Goal: Task Accomplishment & Management: Use online tool/utility

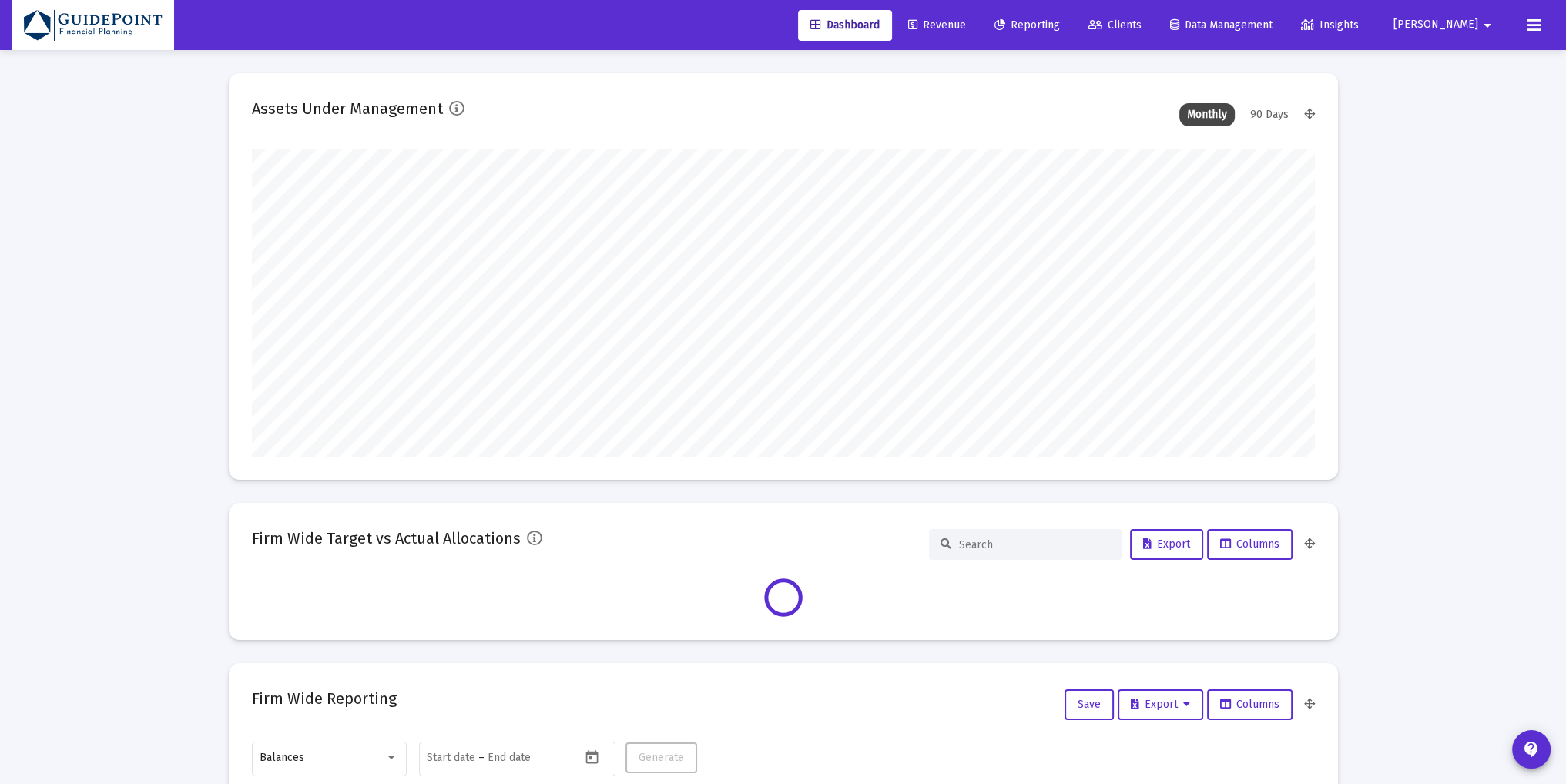
type input "[DATE]"
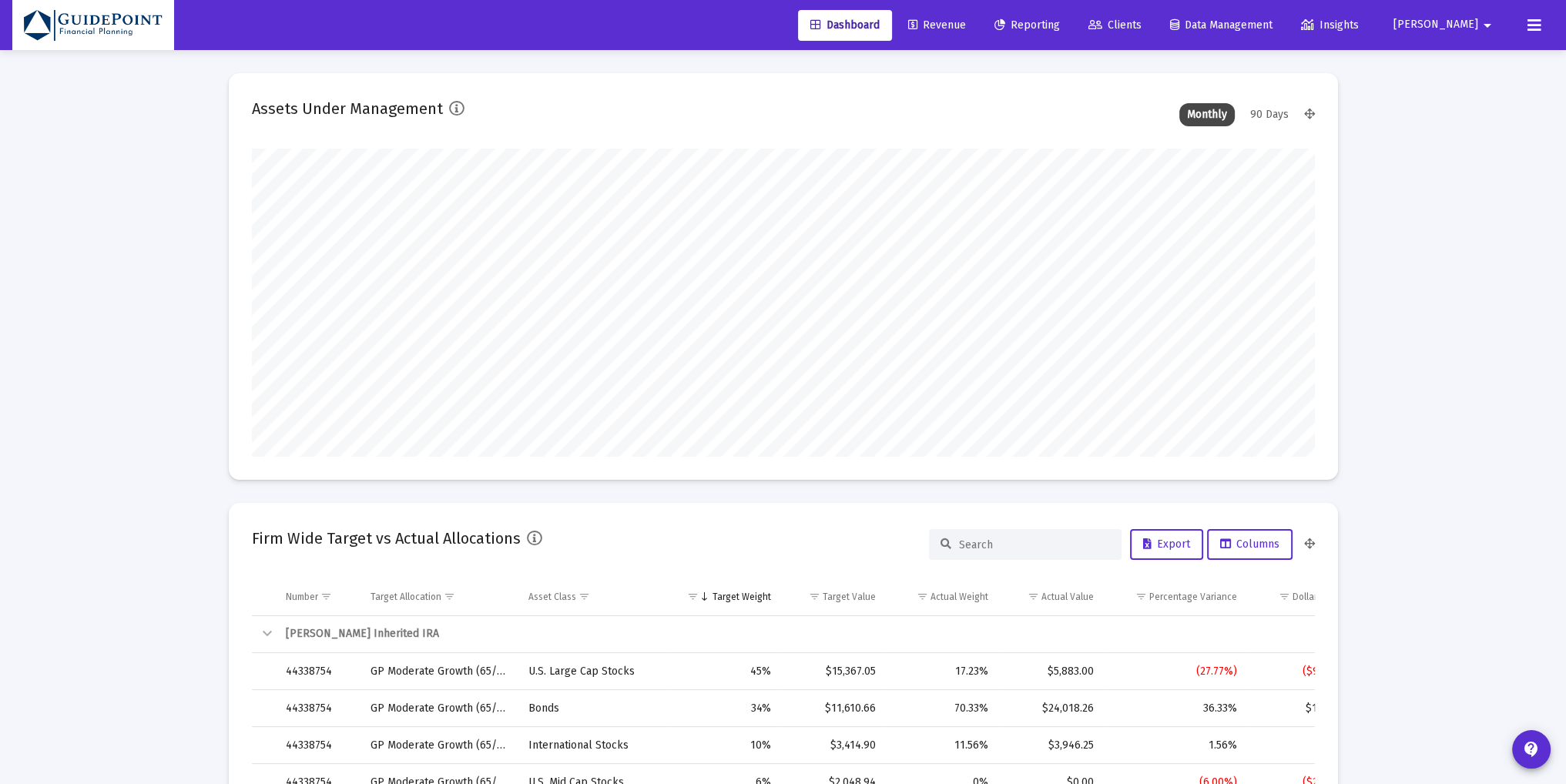
scroll to position [308, 573]
type input "[PERSON_NAME][EMAIL_ADDRESS][DOMAIN_NAME]"
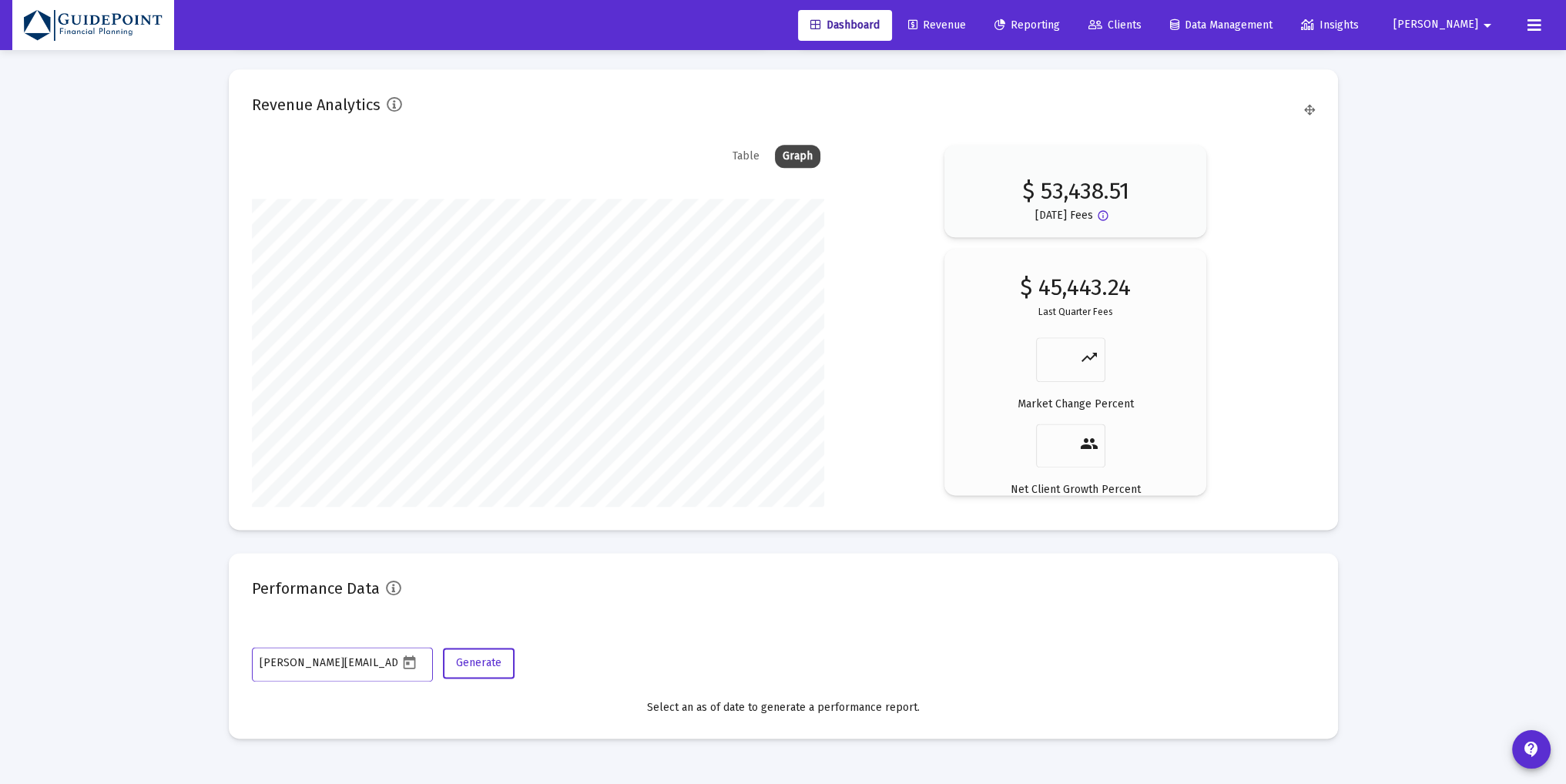
click at [1142, 25] on span "Clients" at bounding box center [1115, 25] width 53 height 13
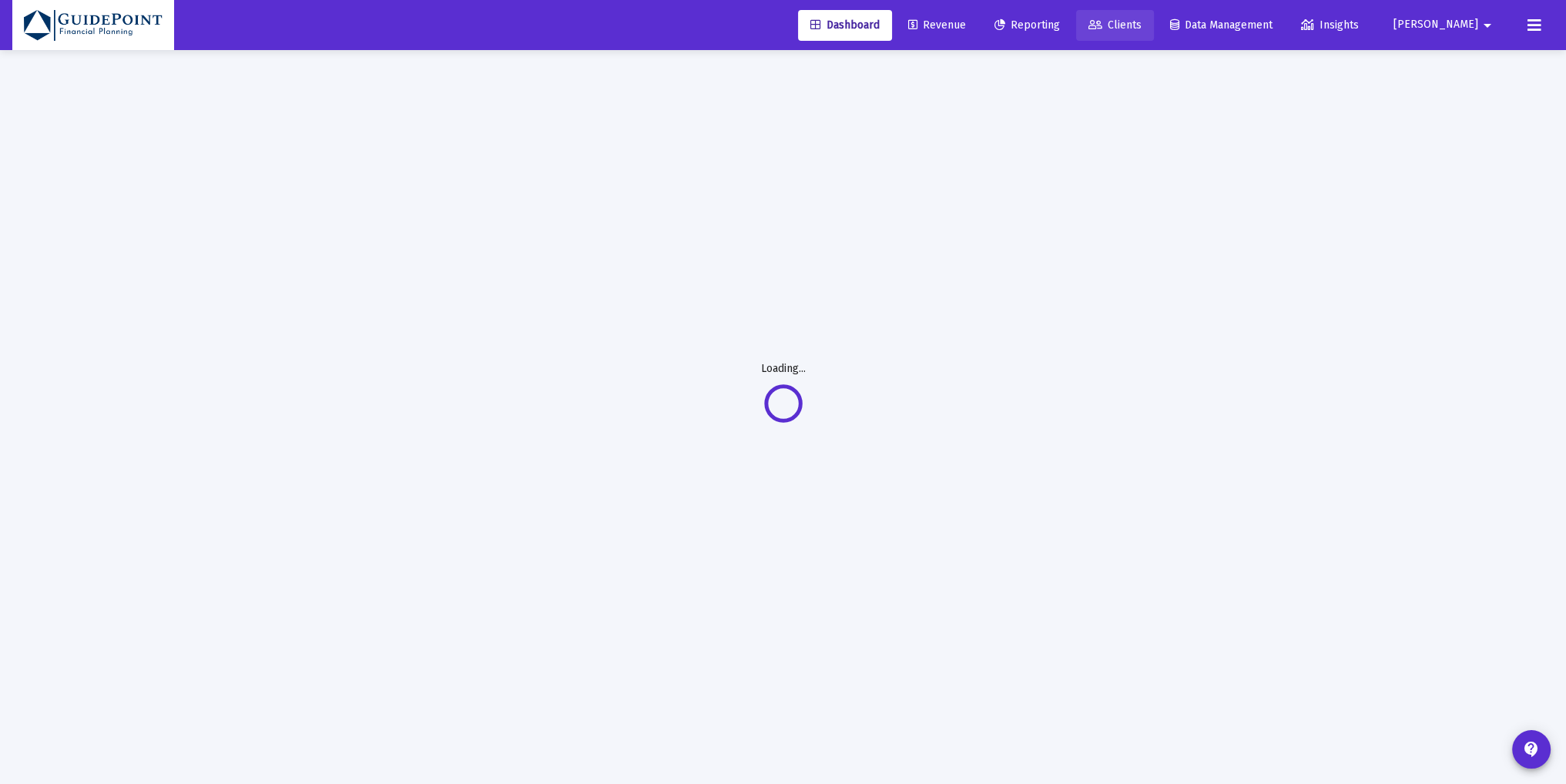
scroll to position [49, 0]
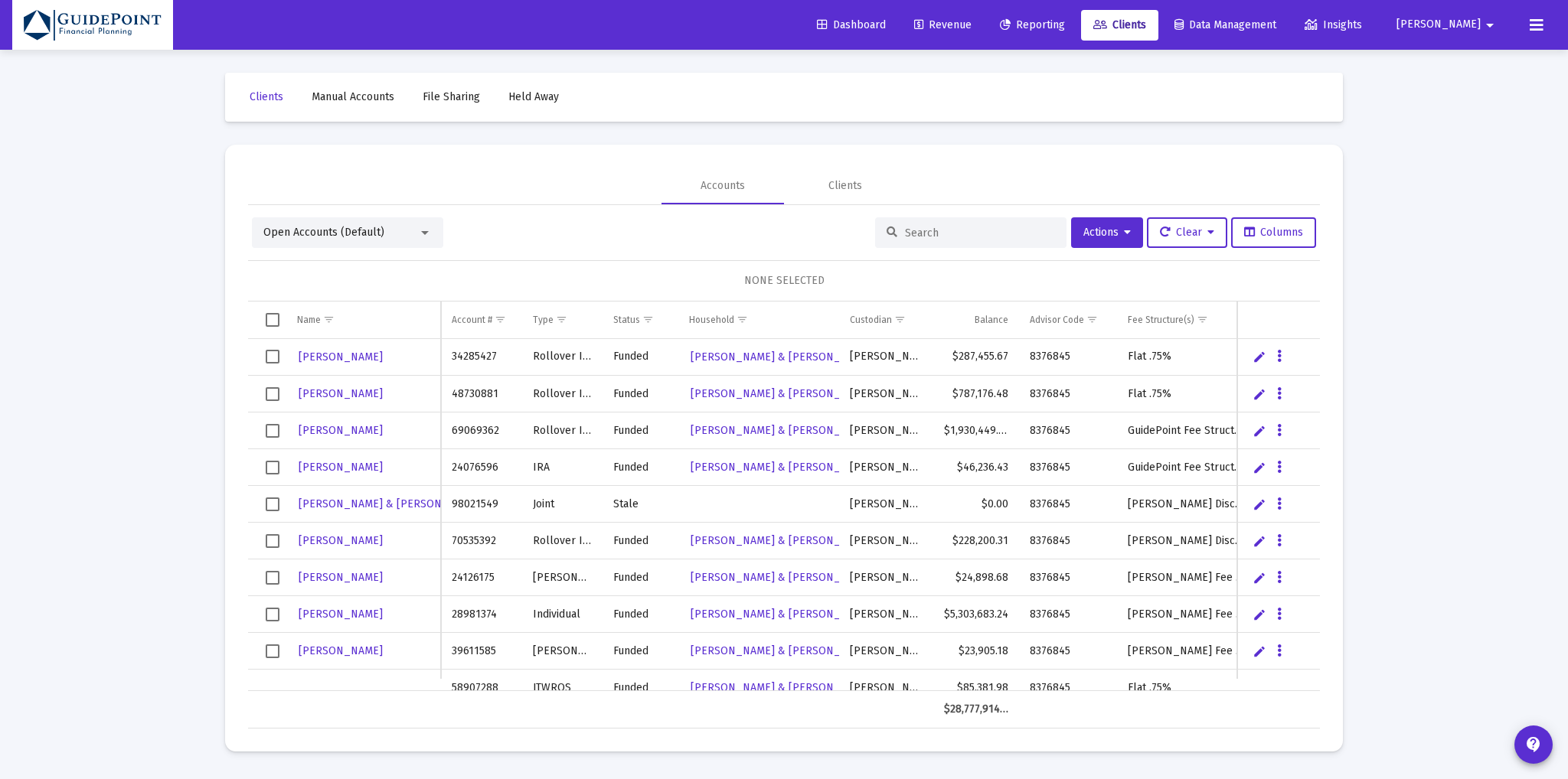
click at [391, 224] on div "Open Accounts (Default)" at bounding box center [347, 233] width 191 height 30
click at [391, 233] on div "Open Accounts (Default)" at bounding box center [340, 232] width 155 height 15
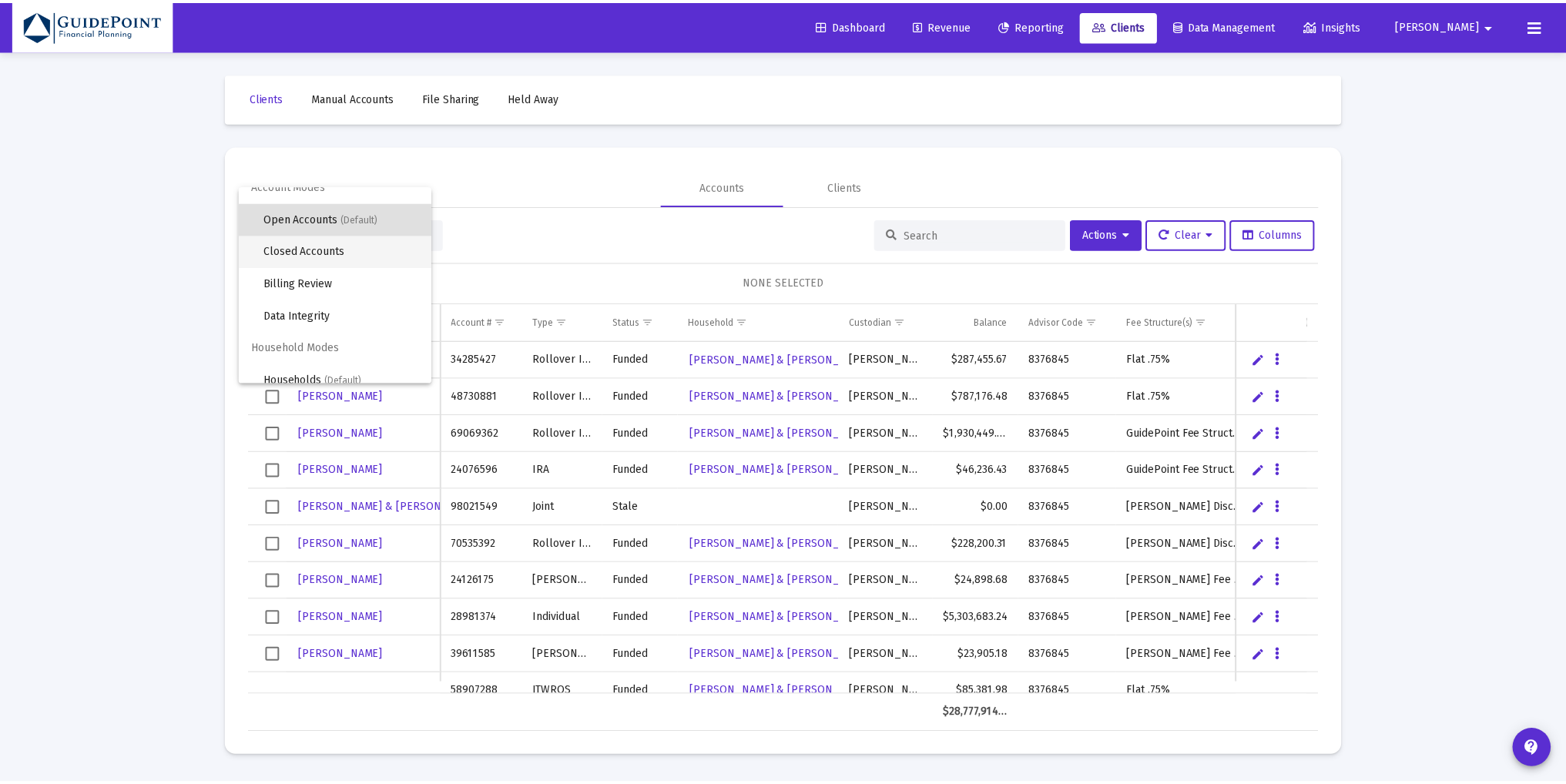
scroll to position [28, 0]
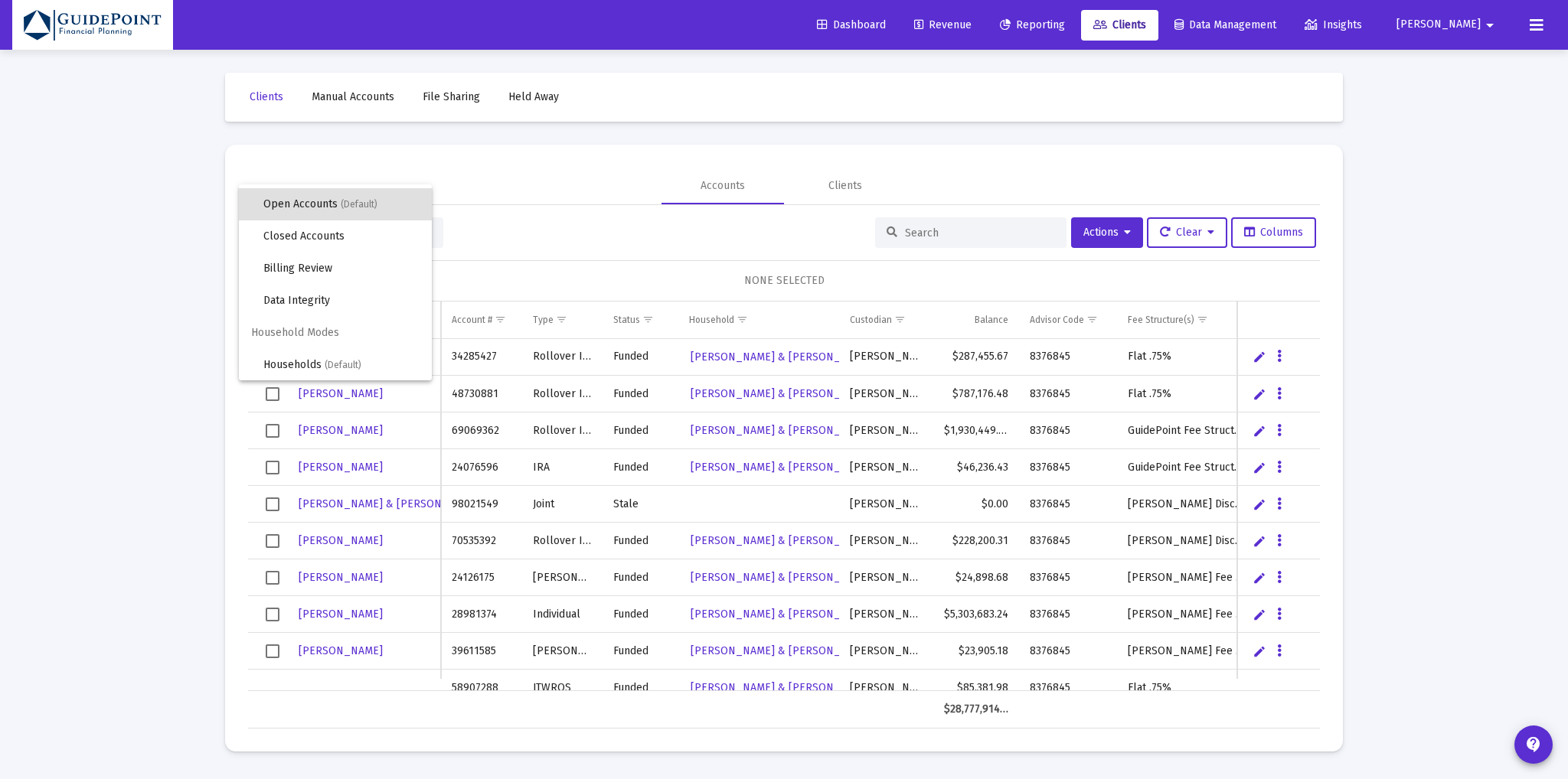
click at [911, 28] on div at bounding box center [784, 389] width 1568 height 779
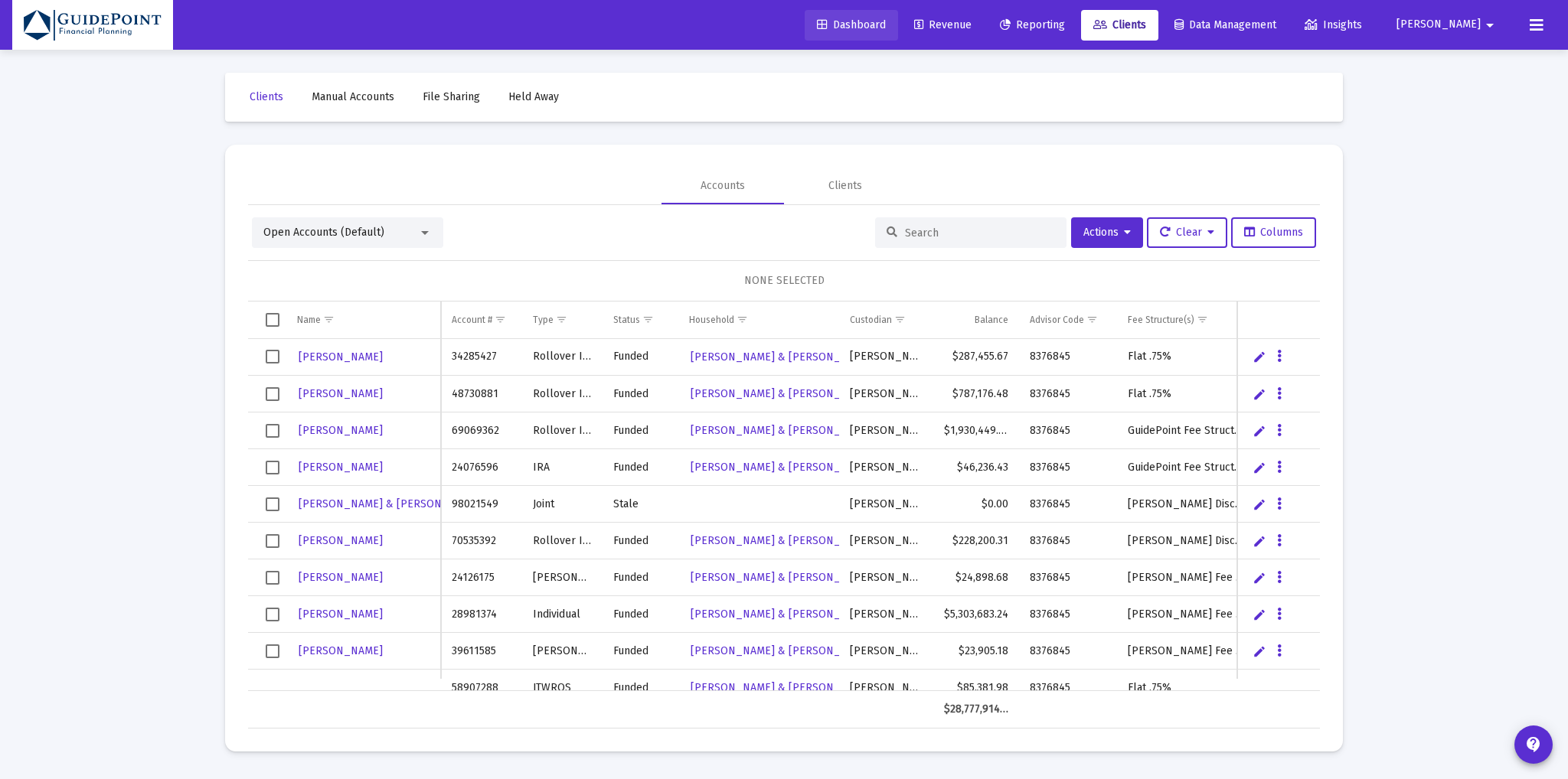
click at [886, 20] on span "Dashboard" at bounding box center [851, 25] width 69 height 13
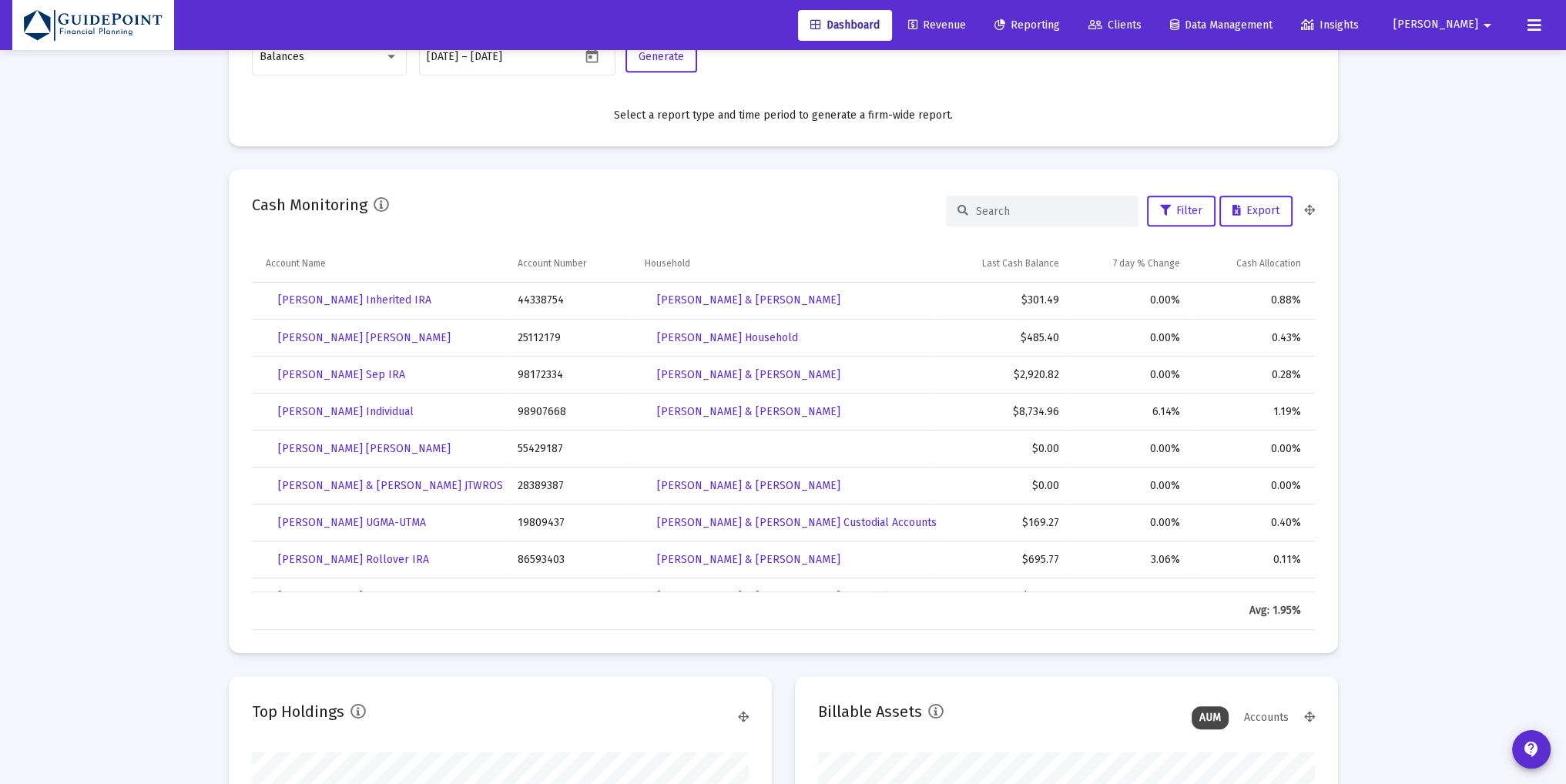
scroll to position [1018, 0]
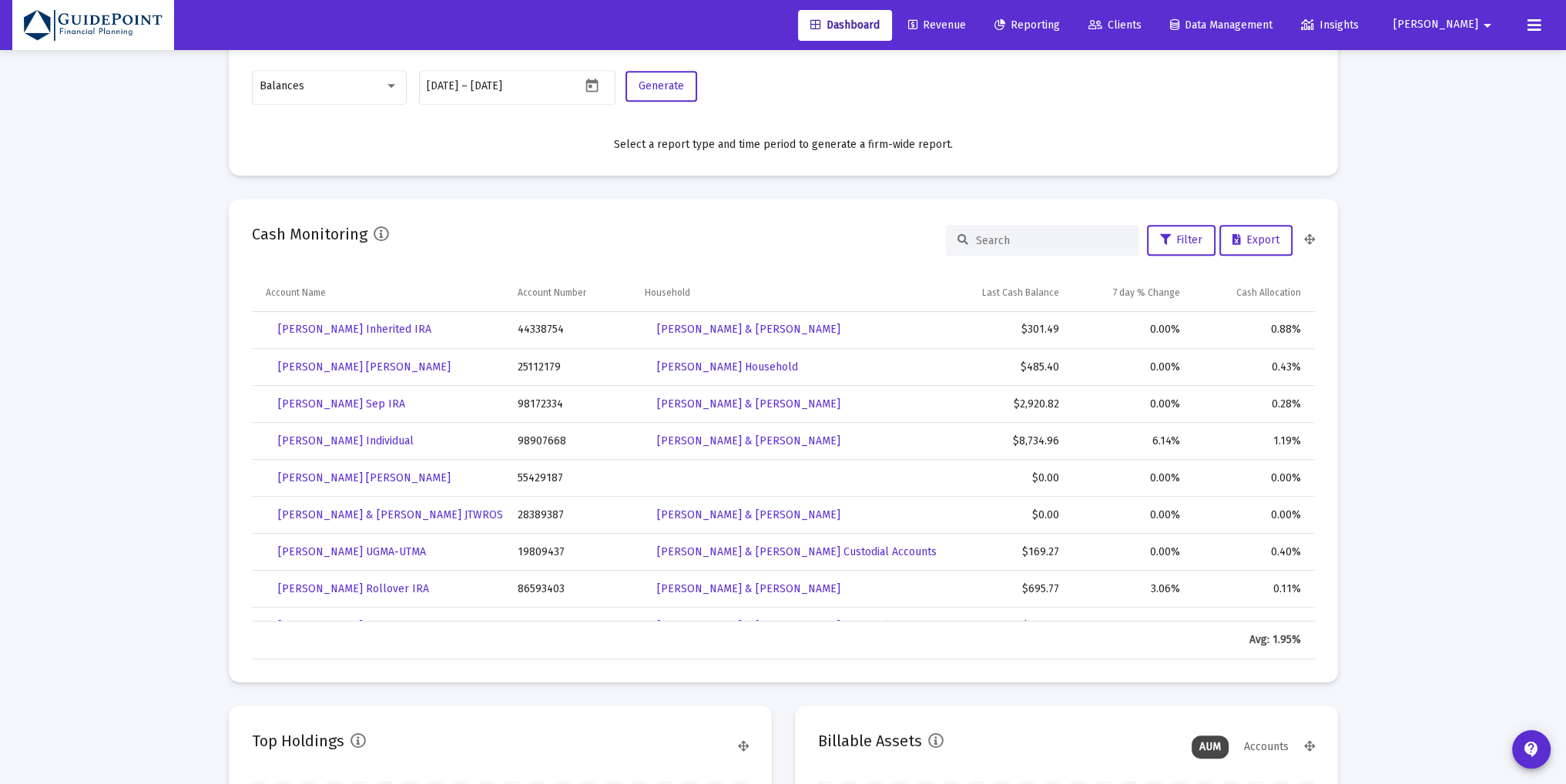
click at [1142, 26] on span "Clients" at bounding box center [1115, 25] width 53 height 13
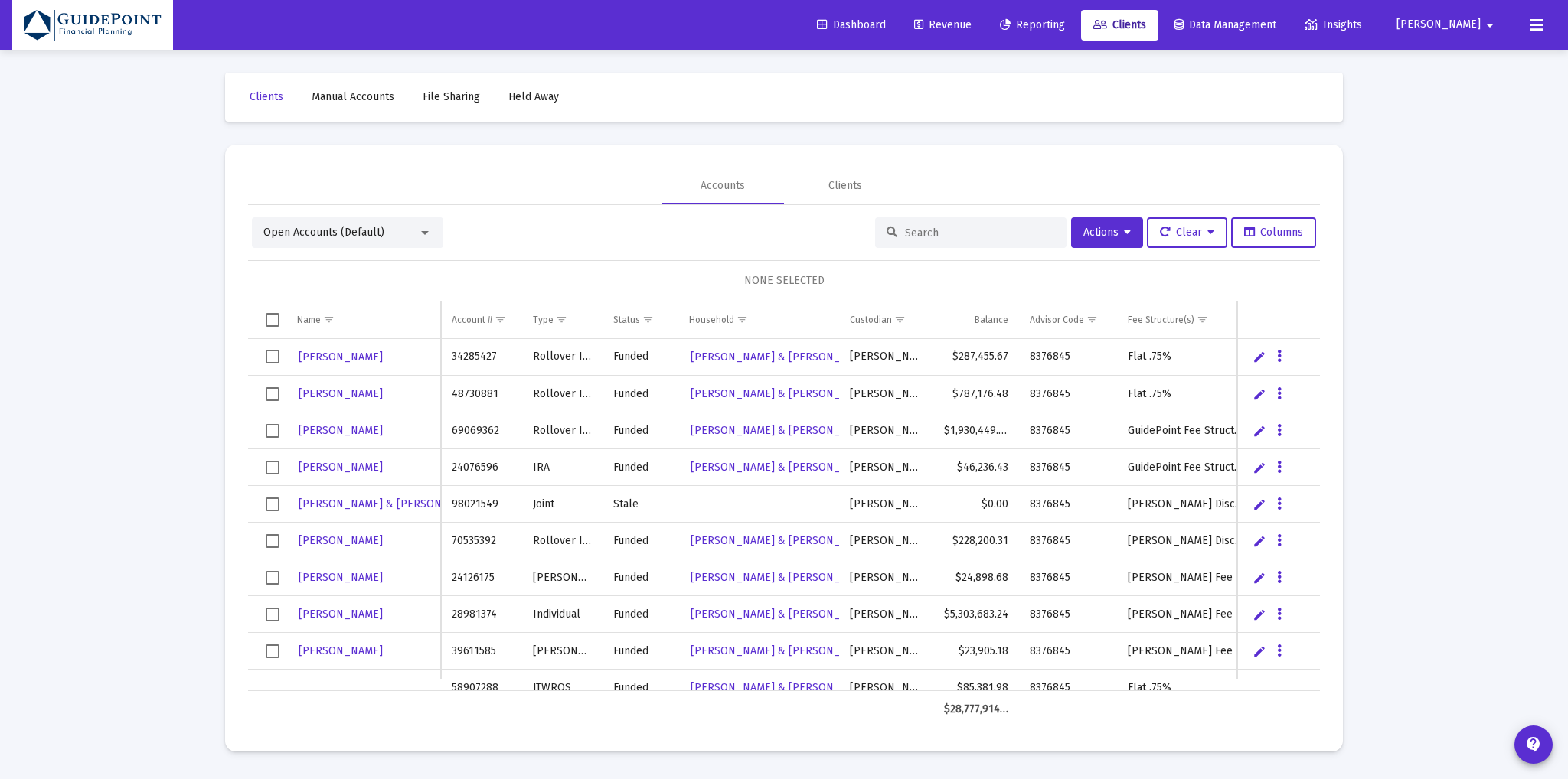
click at [372, 237] on span "Open Accounts (Default)" at bounding box center [323, 232] width 121 height 13
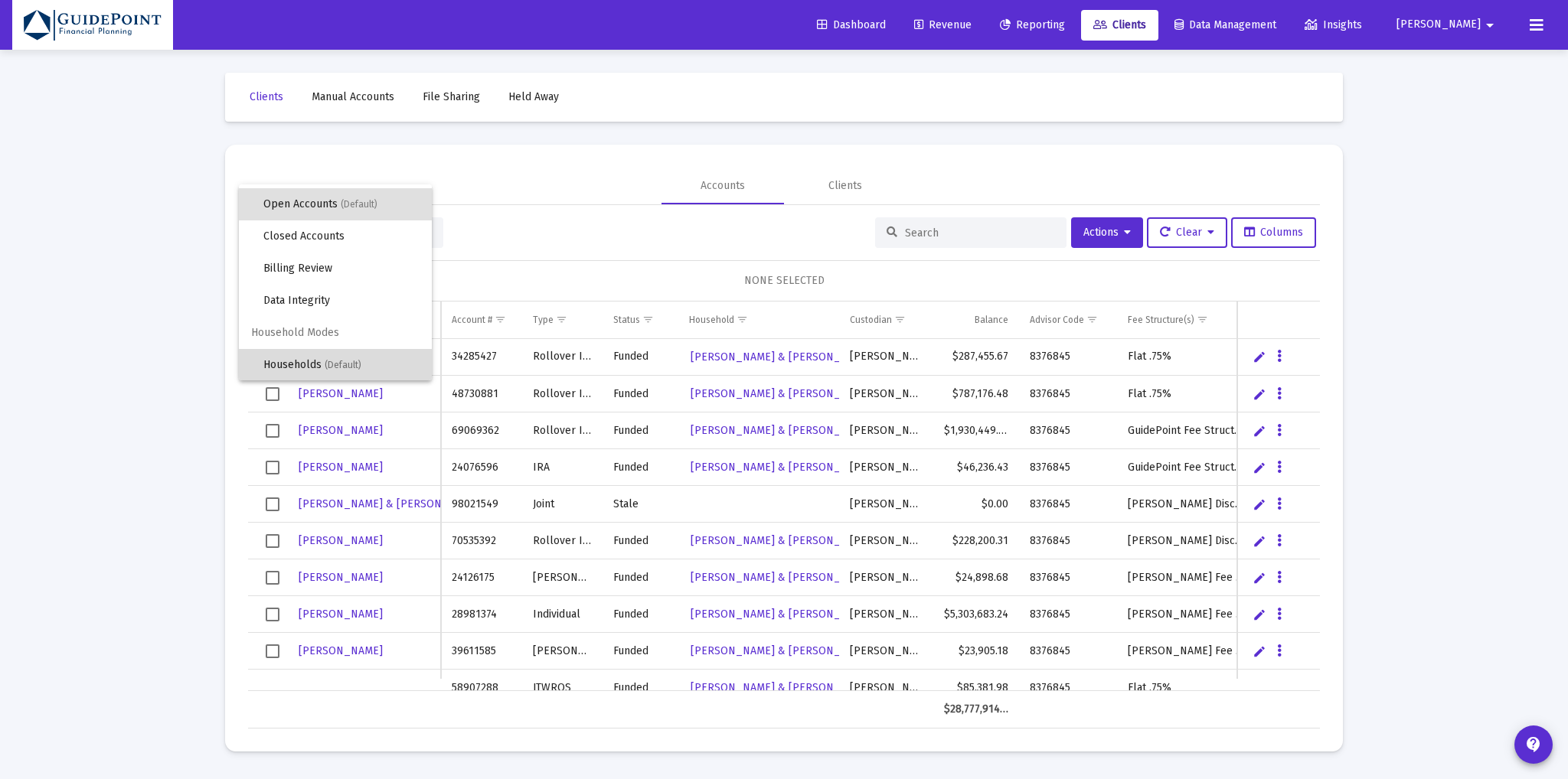
click at [339, 353] on span "Households (Default)" at bounding box center [341, 365] width 156 height 32
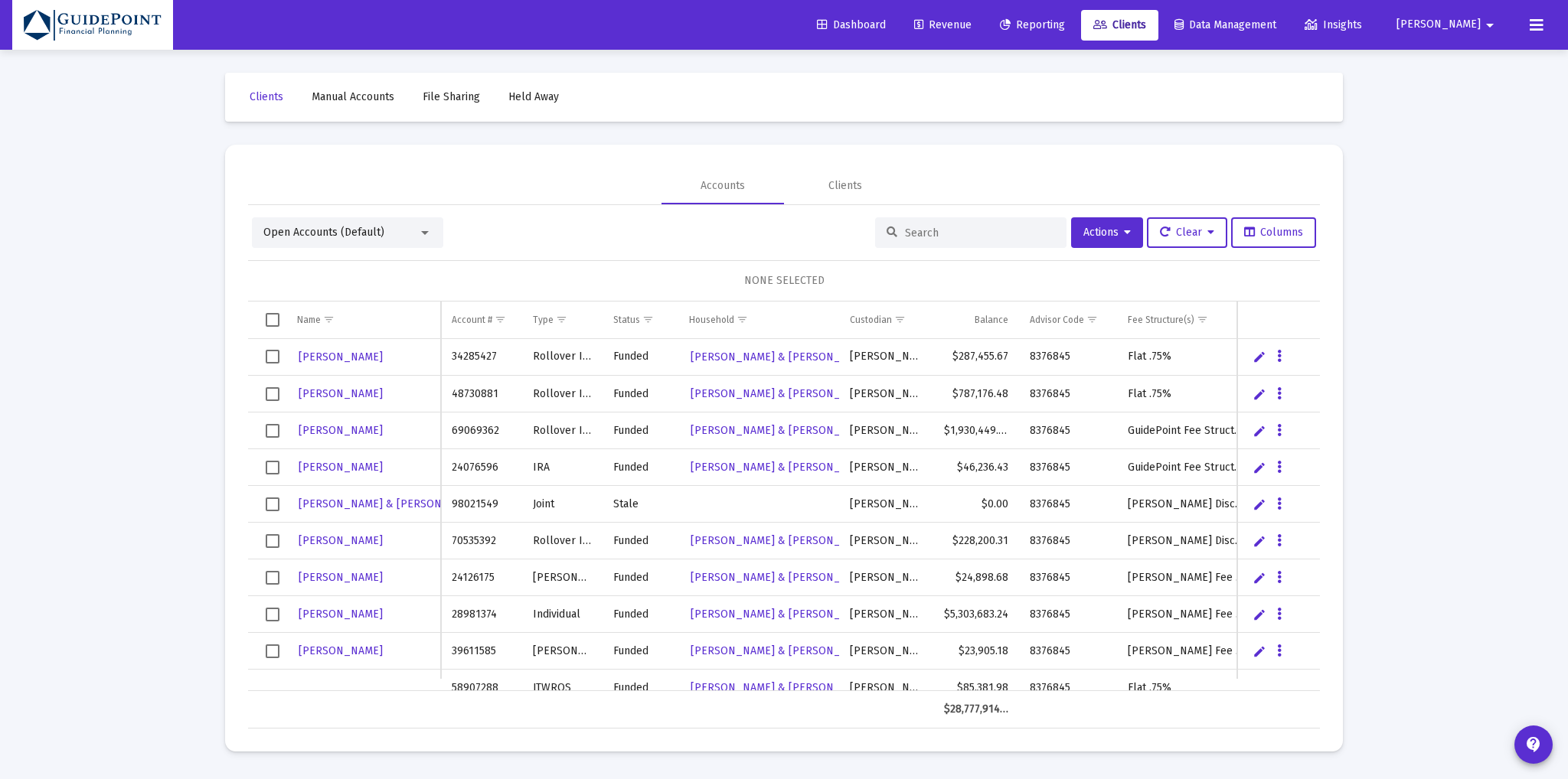
scroll to position [29, 0]
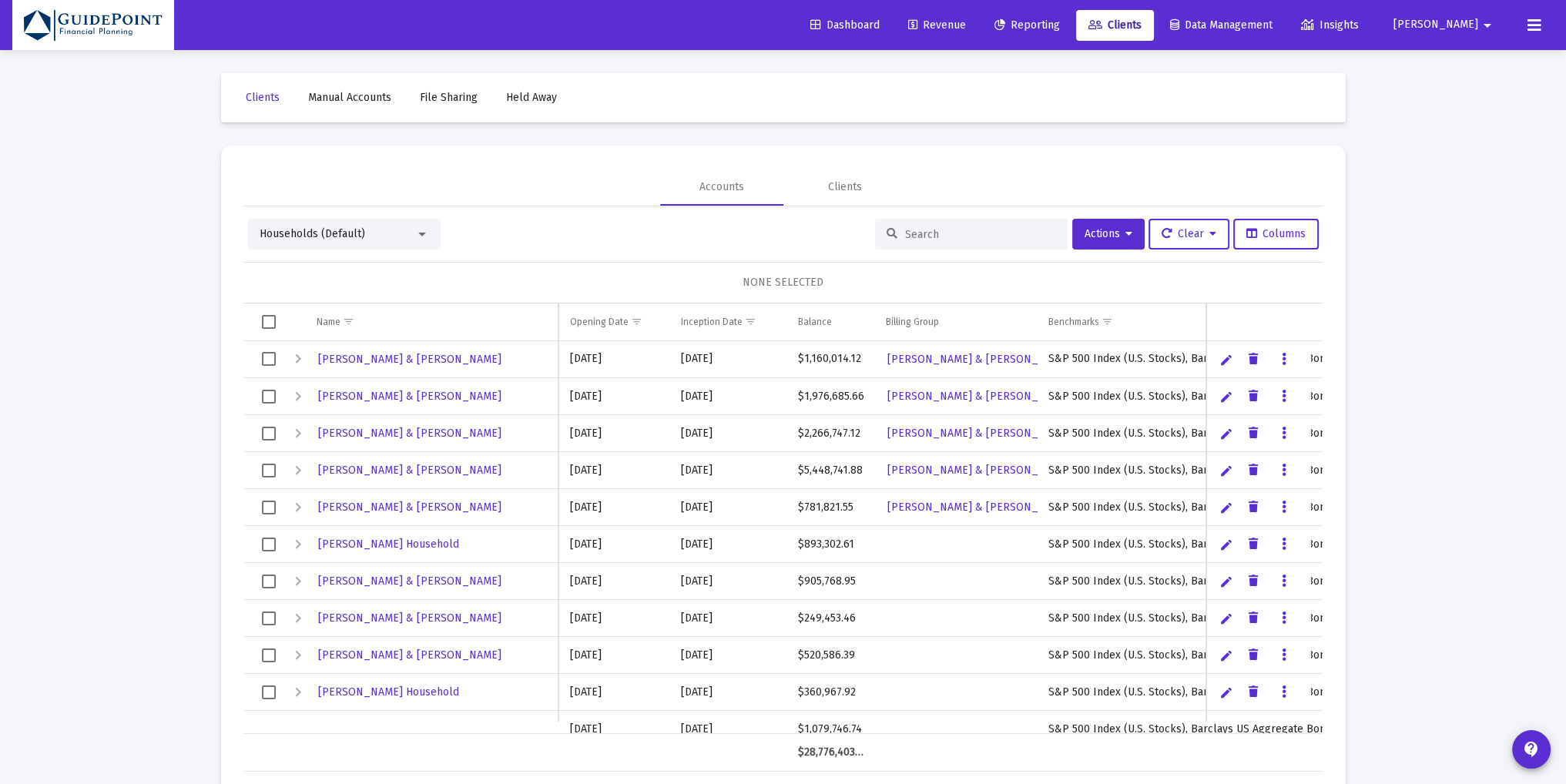
click at [918, 237] on input at bounding box center [980, 234] width 151 height 13
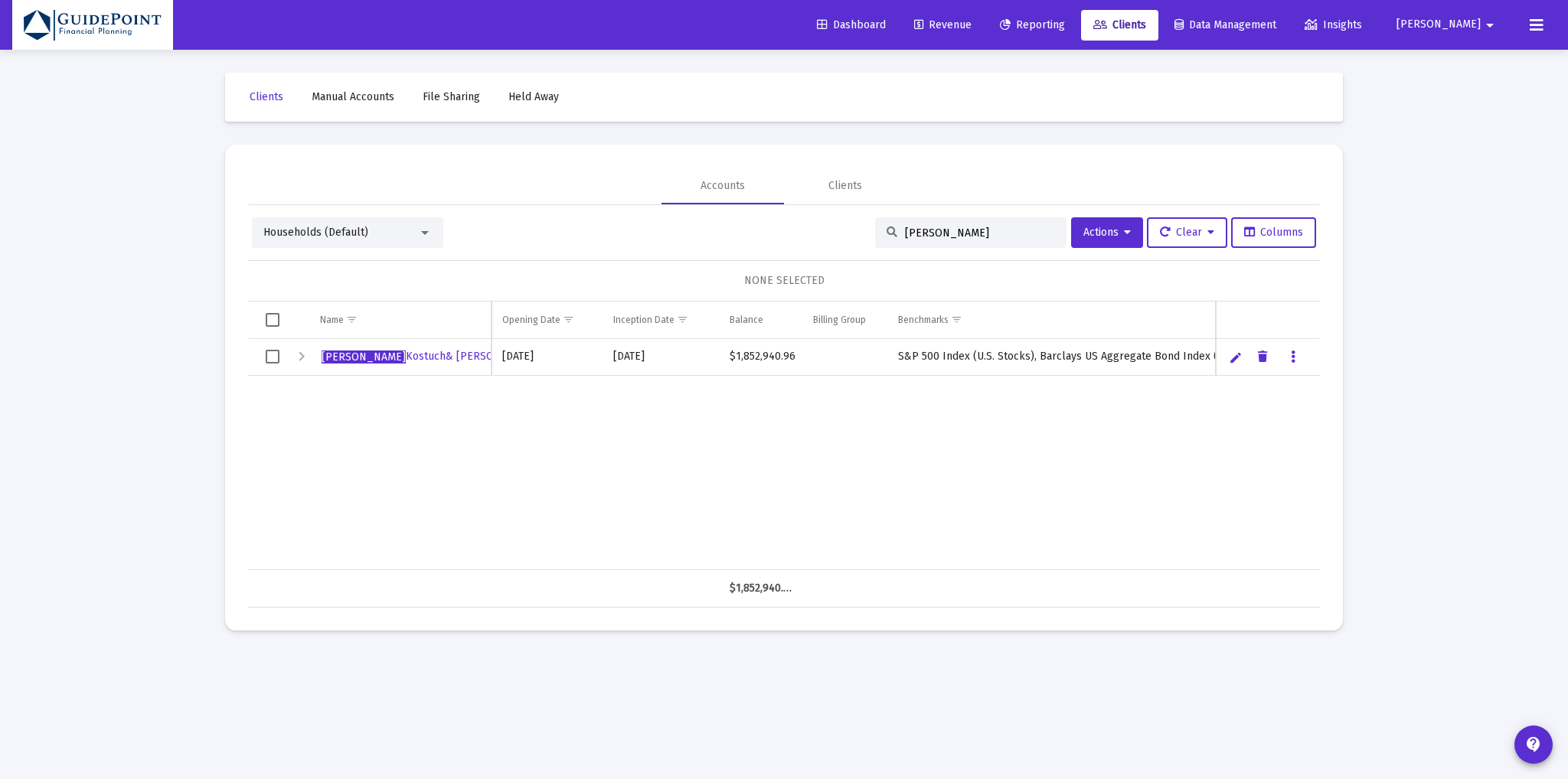
click at [270, 358] on span "Select row" at bounding box center [272, 356] width 14 height 14
drag, startPoint x: 958, startPoint y: 236, endPoint x: 856, endPoint y: 234, distance: 102.0
click at [856, 234] on div "Households (Default) andy Actions Clear Columns" at bounding box center [784, 233] width 1064 height 30
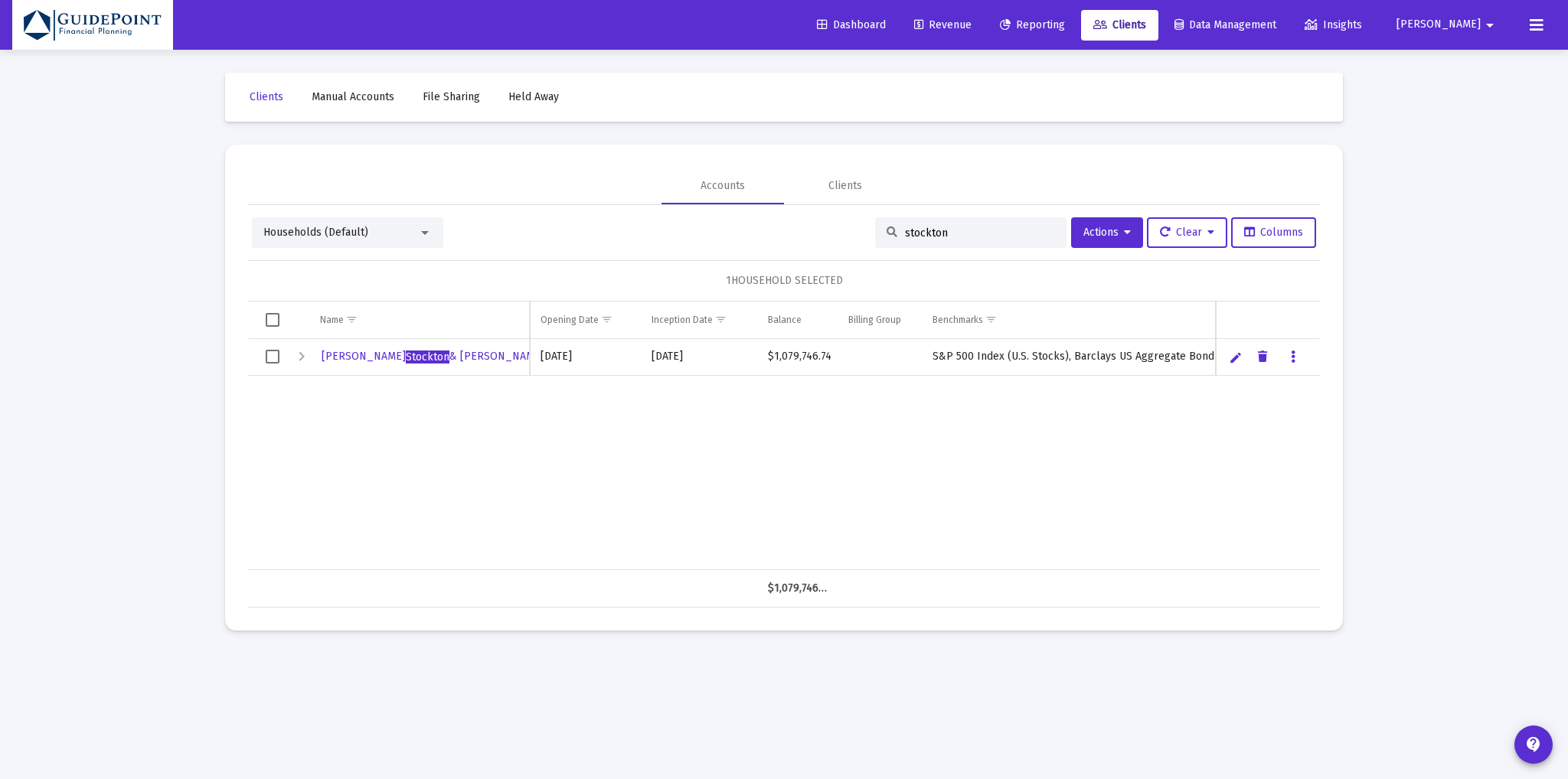
click at [273, 360] on span "Select row" at bounding box center [272, 356] width 14 height 14
drag, startPoint x: 950, startPoint y: 233, endPoint x: 754, endPoint y: 214, distance: 196.9
click at [772, 226] on div "Households (Default) stockton Actions Clear Columns" at bounding box center [784, 233] width 1064 height 30
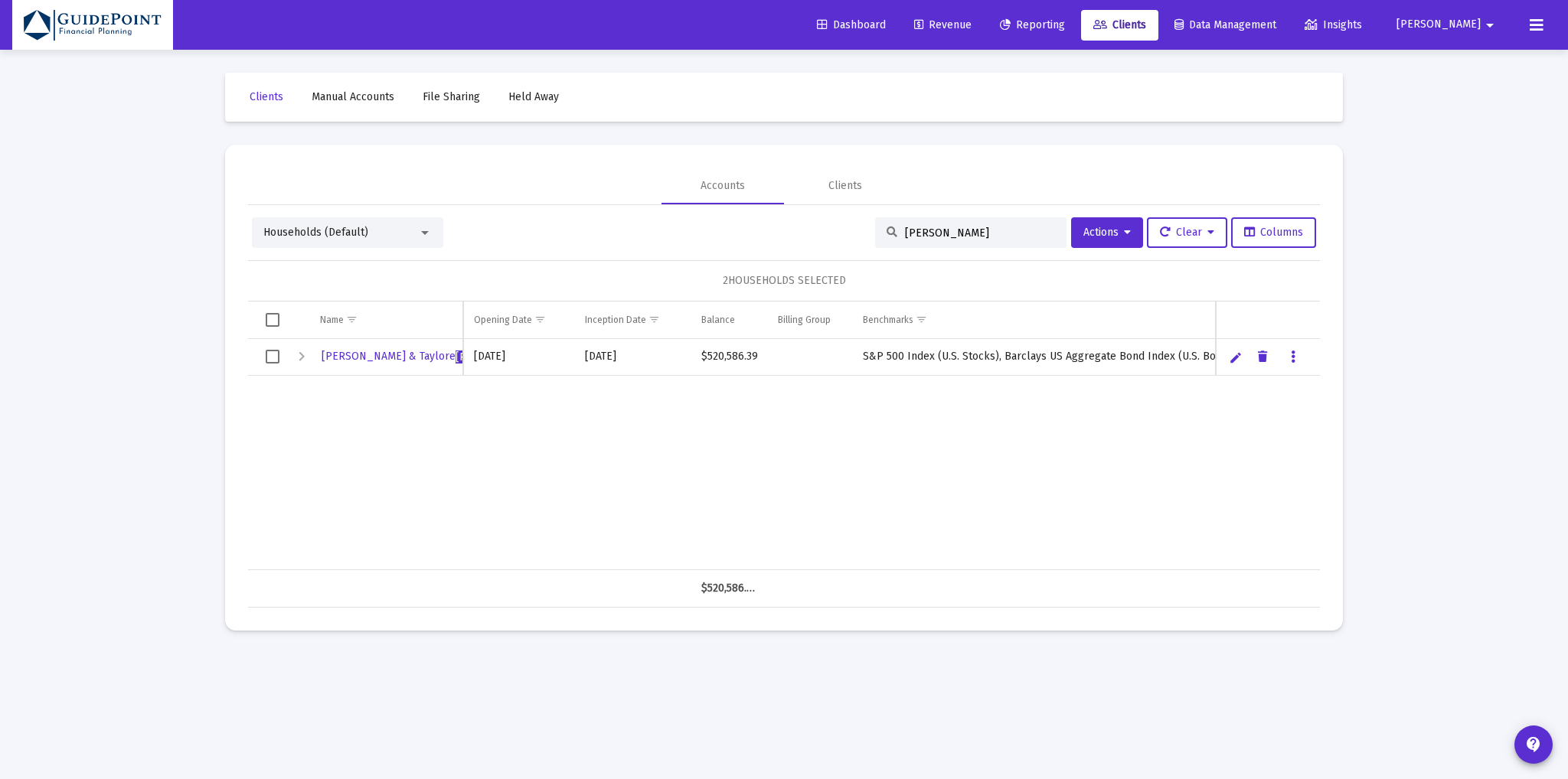
type input "[PERSON_NAME]"
click at [271, 358] on span "Select row" at bounding box center [272, 356] width 14 height 14
click at [1118, 229] on span "Actions" at bounding box center [1107, 232] width 47 height 13
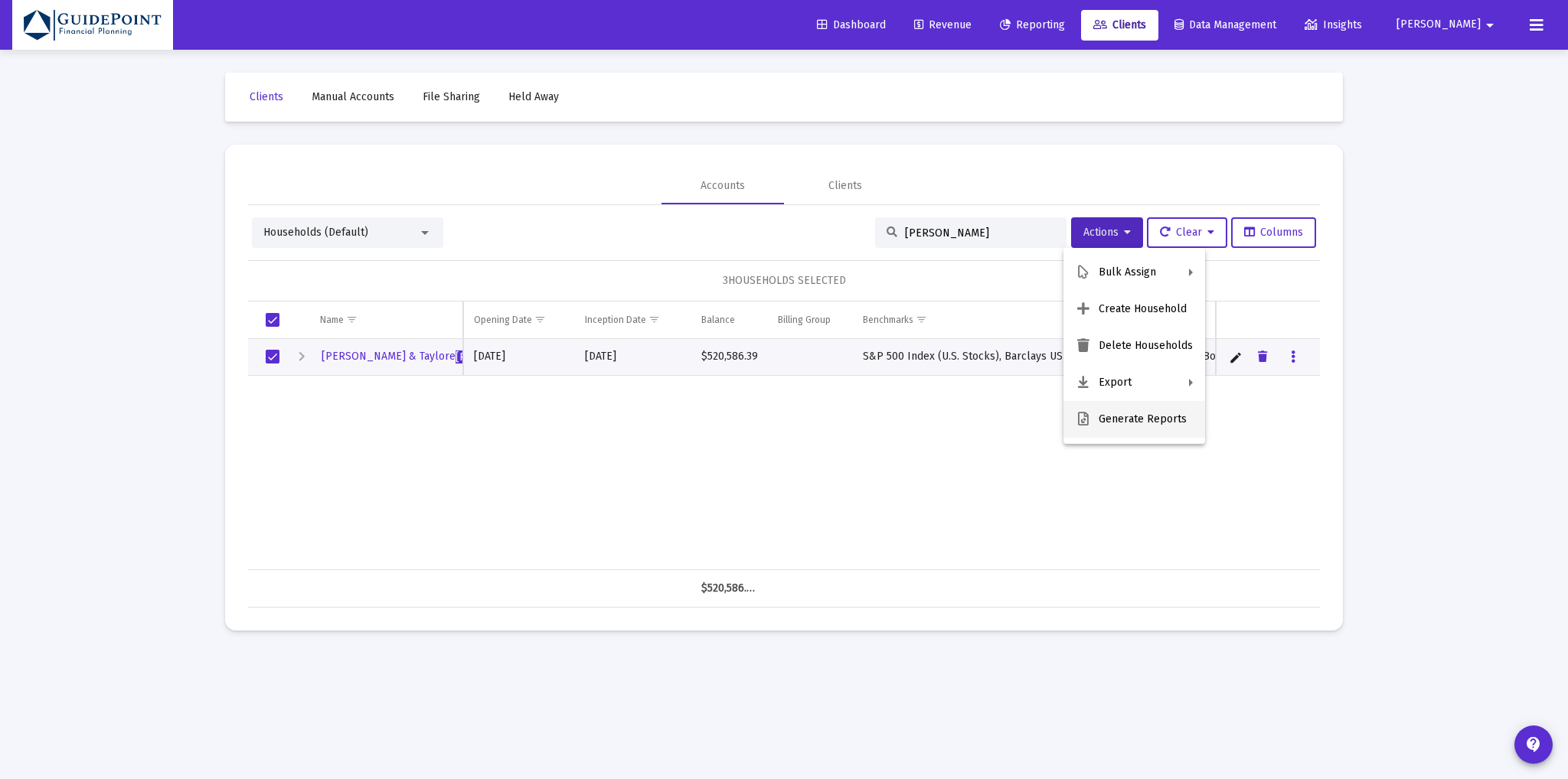
click at [1131, 417] on button "Generate Reports" at bounding box center [1134, 420] width 141 height 37
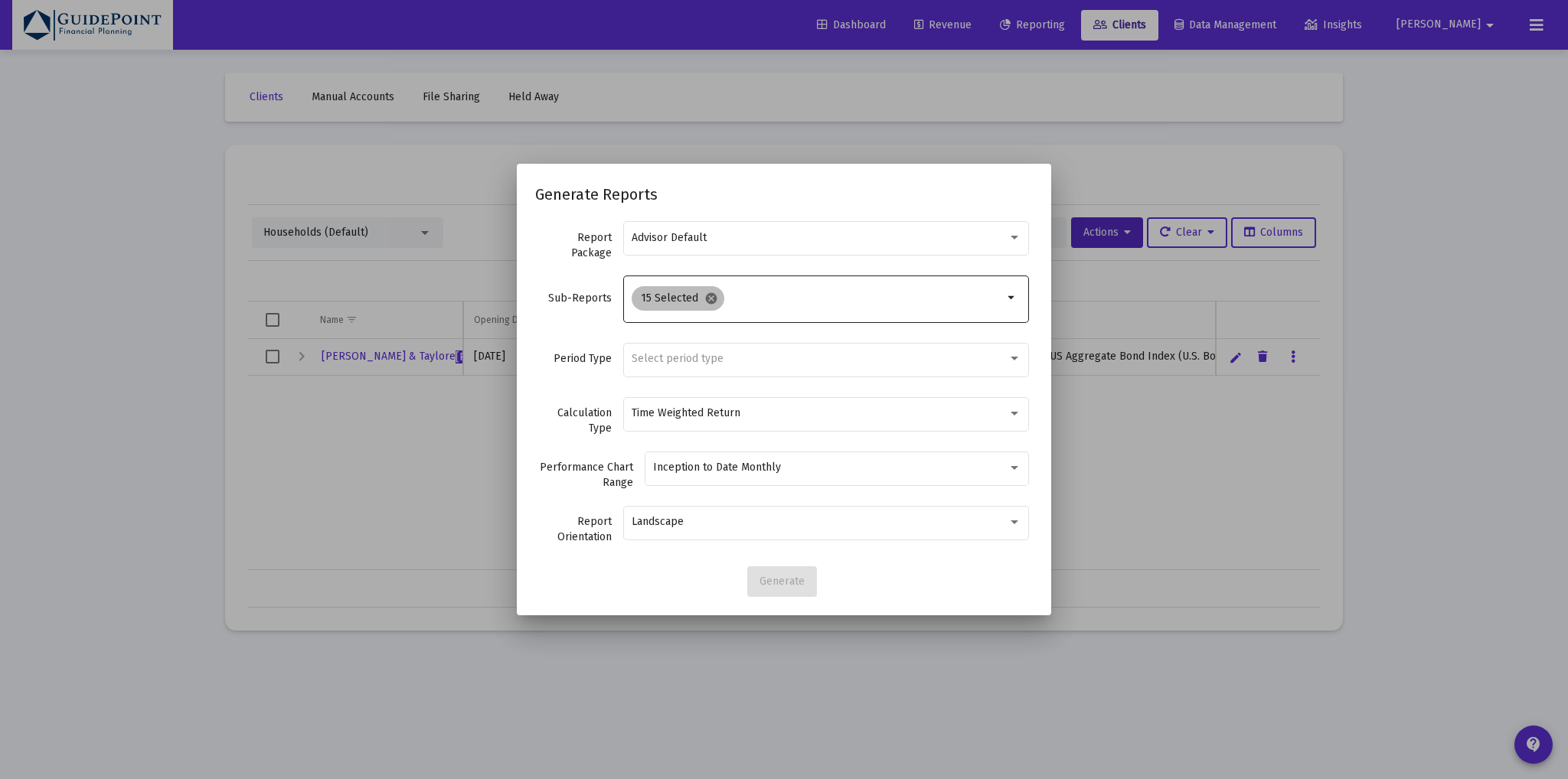
click at [712, 298] on mat-icon "cancel" at bounding box center [711, 298] width 14 height 14
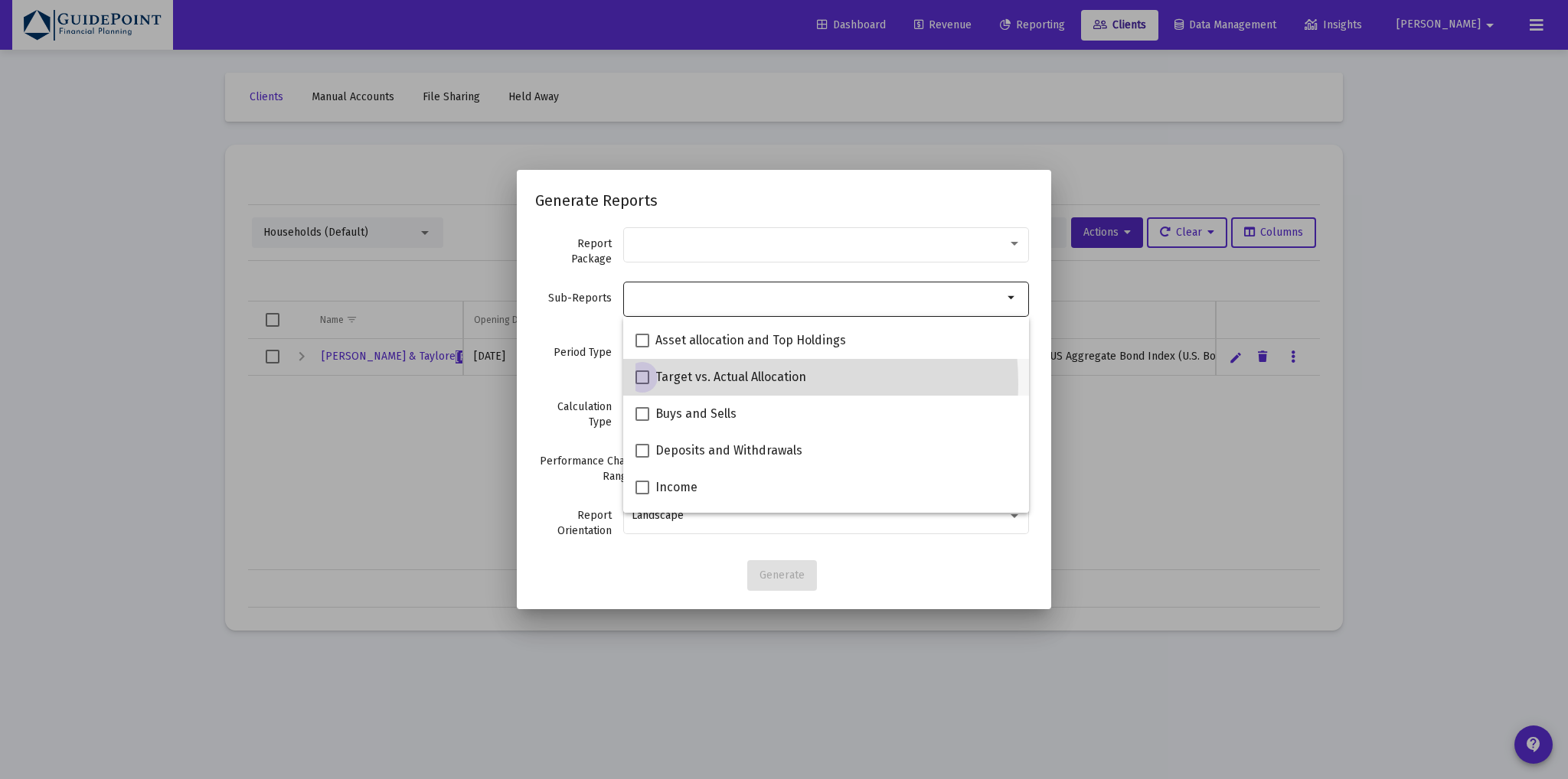
click at [708, 388] on mat-checkbox "Target vs. Actual Allocation" at bounding box center [721, 377] width 171 height 37
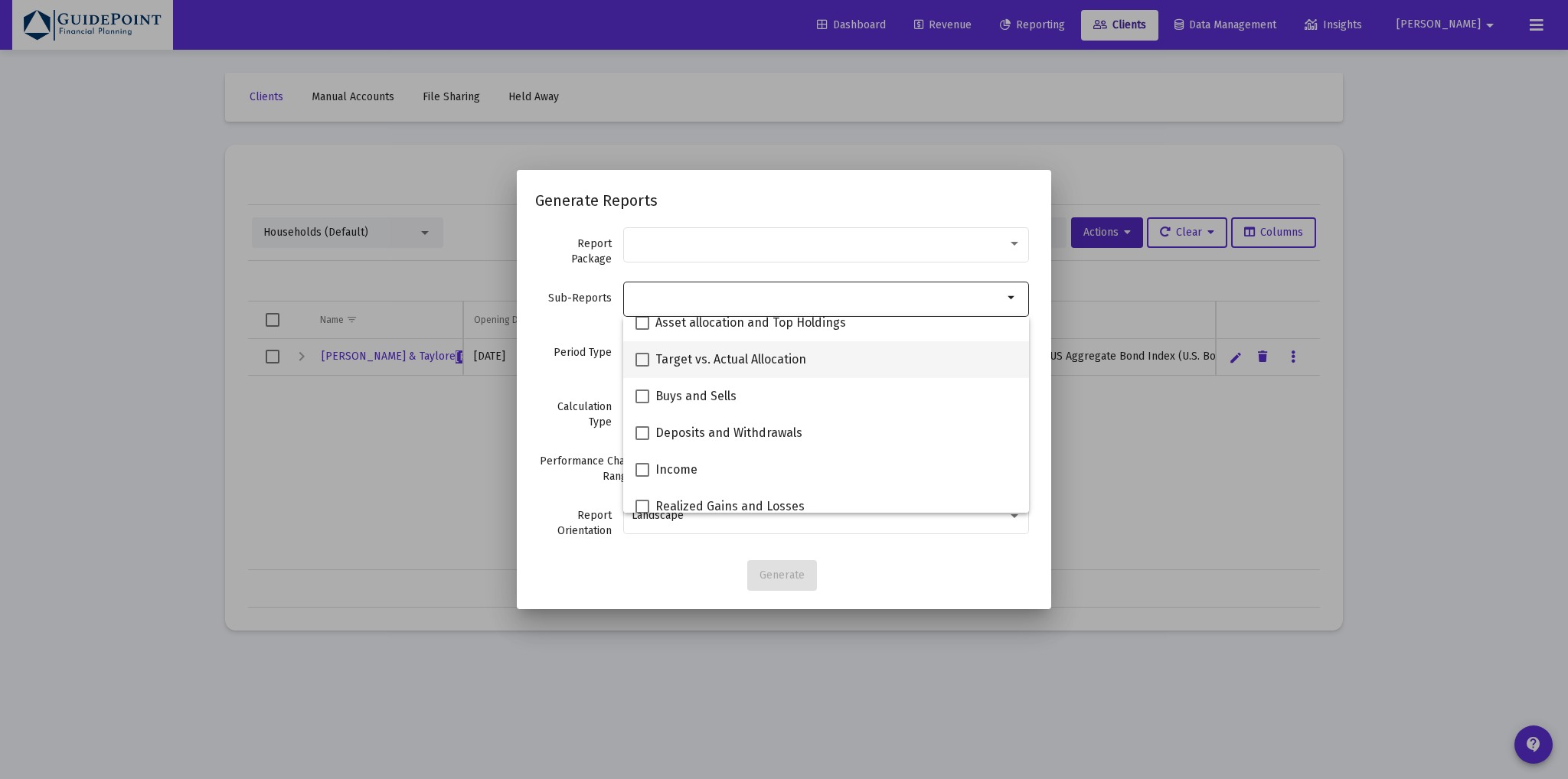
click at [675, 356] on span "Target vs. Actual Allocation" at bounding box center [731, 359] width 151 height 18
click at [642, 367] on input "Target vs. Actual Allocation" at bounding box center [641, 367] width 1 height 1
checkbox input "true"
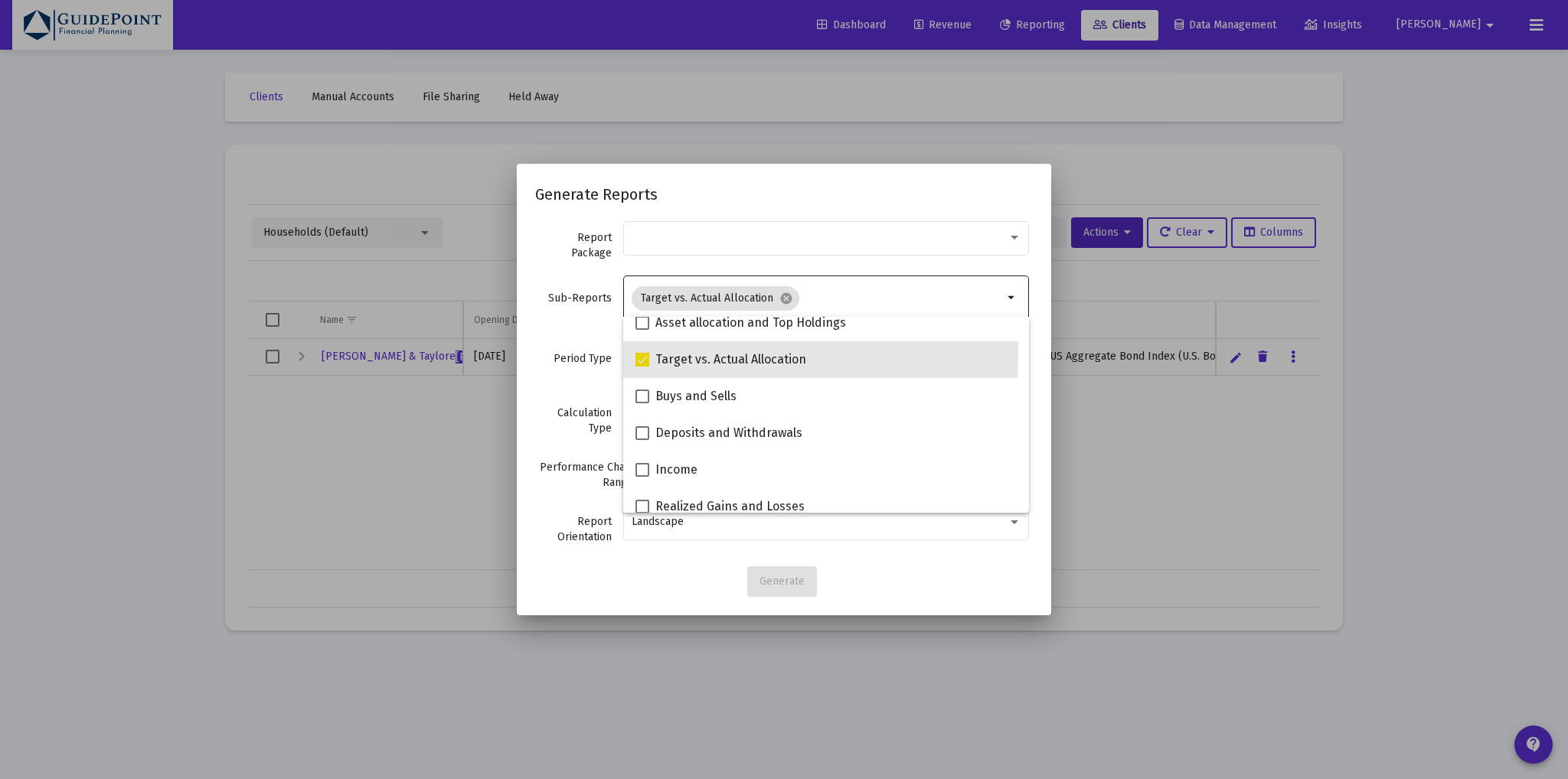
scroll to position [381, 0]
click at [570, 368] on div "Period Type Select period type" at bounding box center [784, 367] width 498 height 55
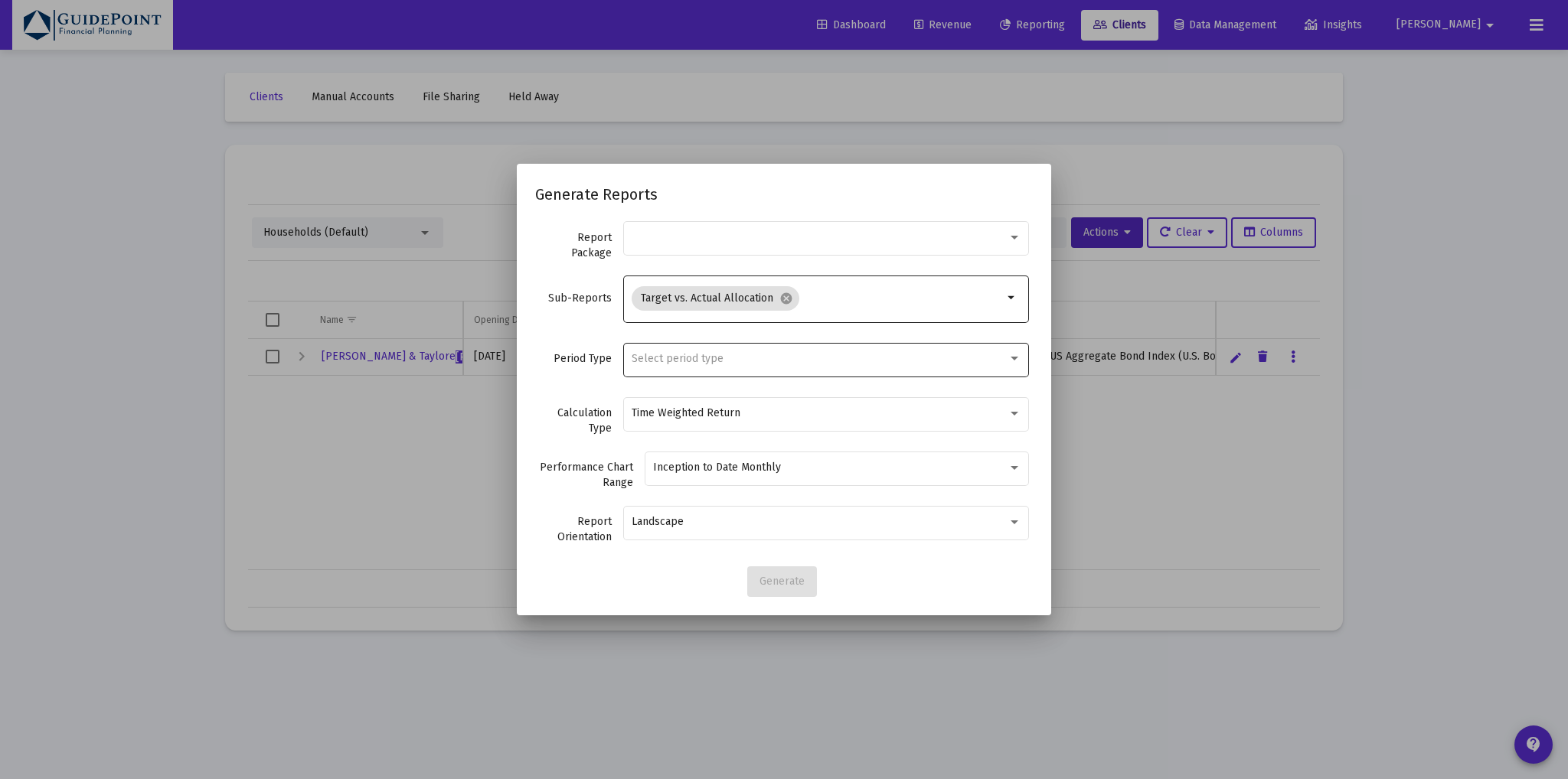
click at [665, 358] on span "Select period type" at bounding box center [677, 359] width 91 height 13
click at [668, 358] on span "Standard Period (Monthly/Quarterly)" at bounding box center [827, 359] width 390 height 32
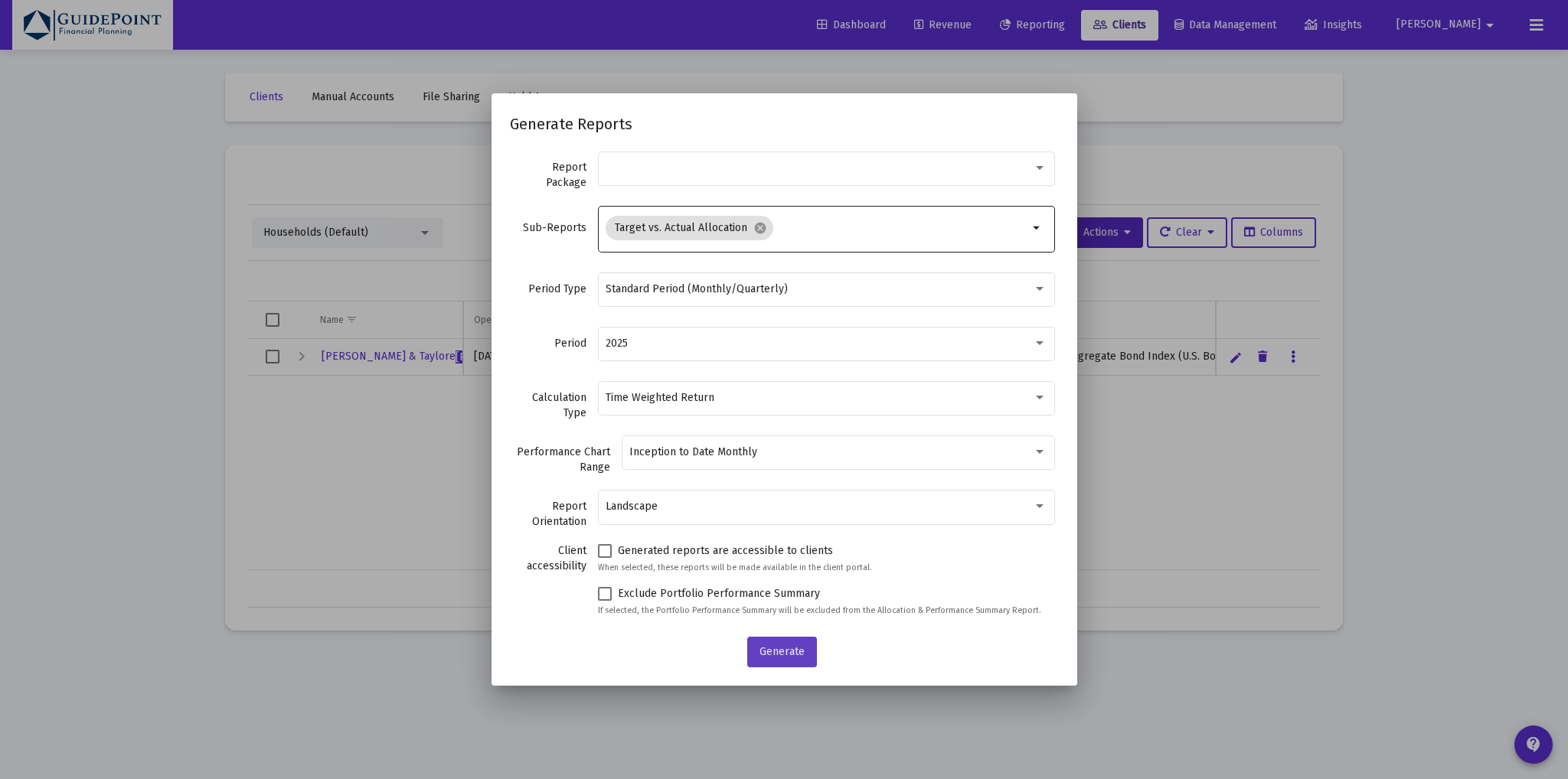
click at [770, 654] on span "Generate" at bounding box center [782, 651] width 45 height 13
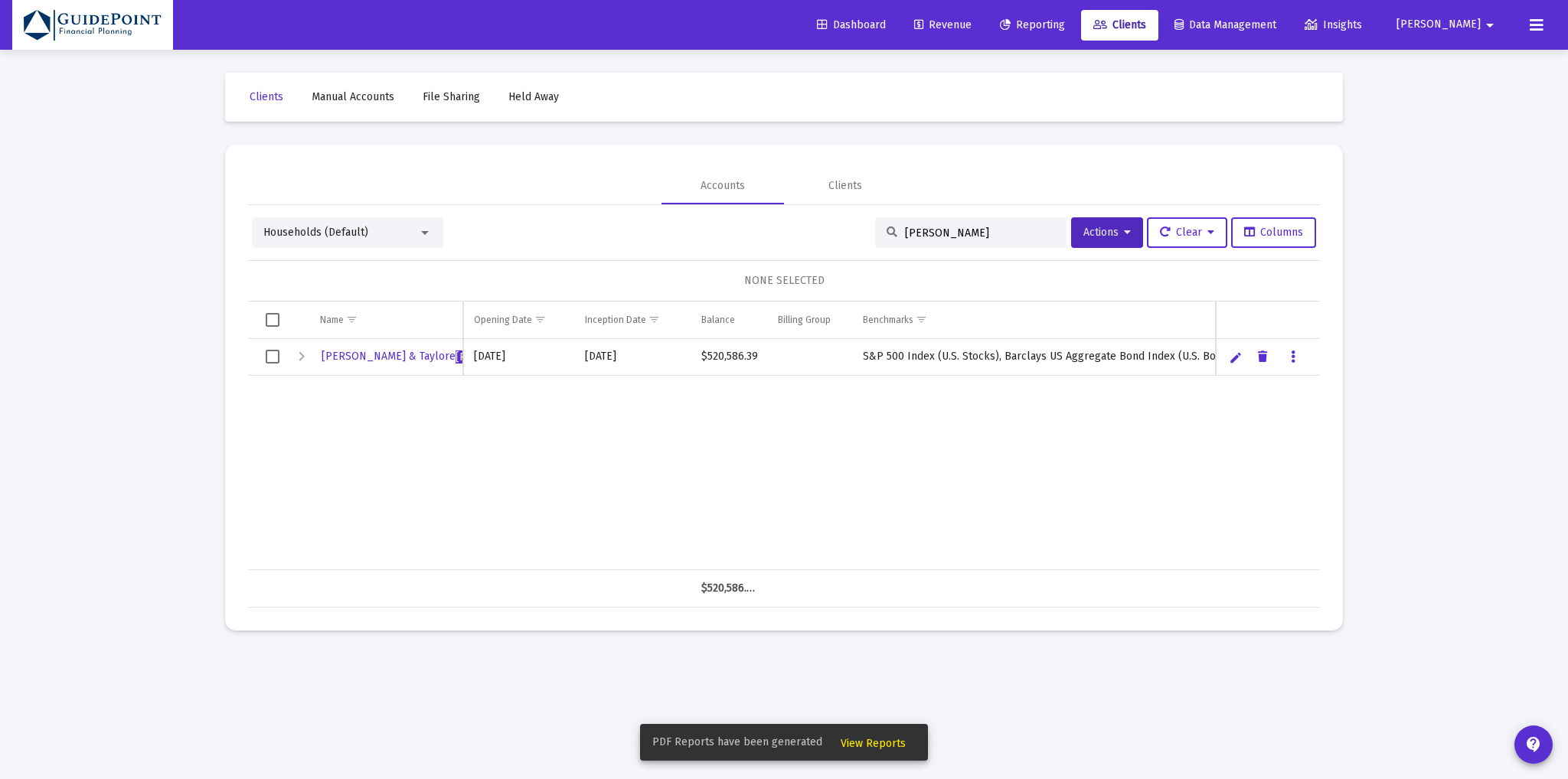
drag, startPoint x: 888, startPoint y: 740, endPoint x: 894, endPoint y: 716, distance: 24.7
click at [888, 740] on span "View Reports" at bounding box center [872, 744] width 65 height 13
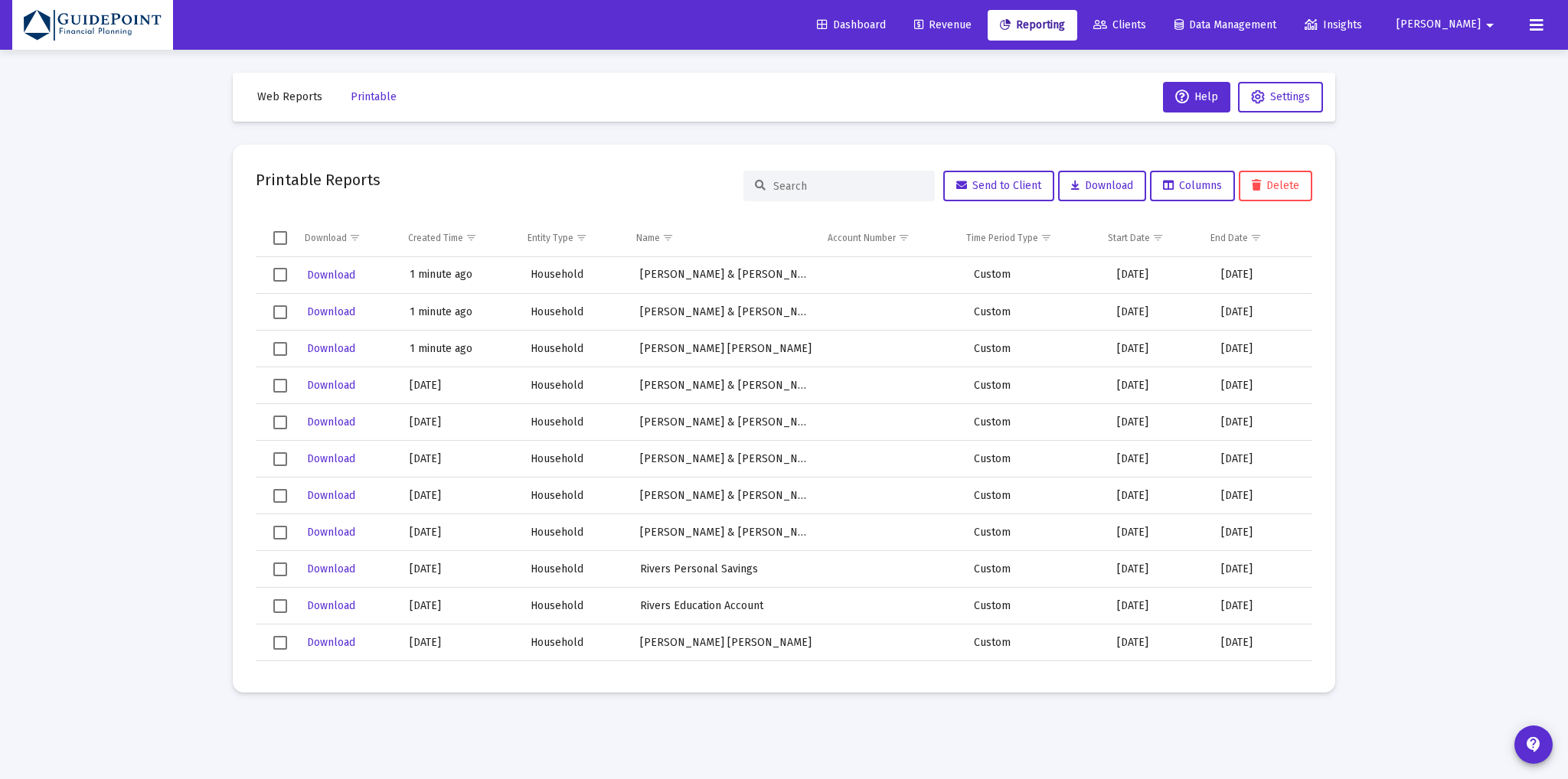
click at [276, 275] on span "Select row" at bounding box center [280, 274] width 14 height 14
click at [278, 307] on span "Select row" at bounding box center [280, 312] width 14 height 14
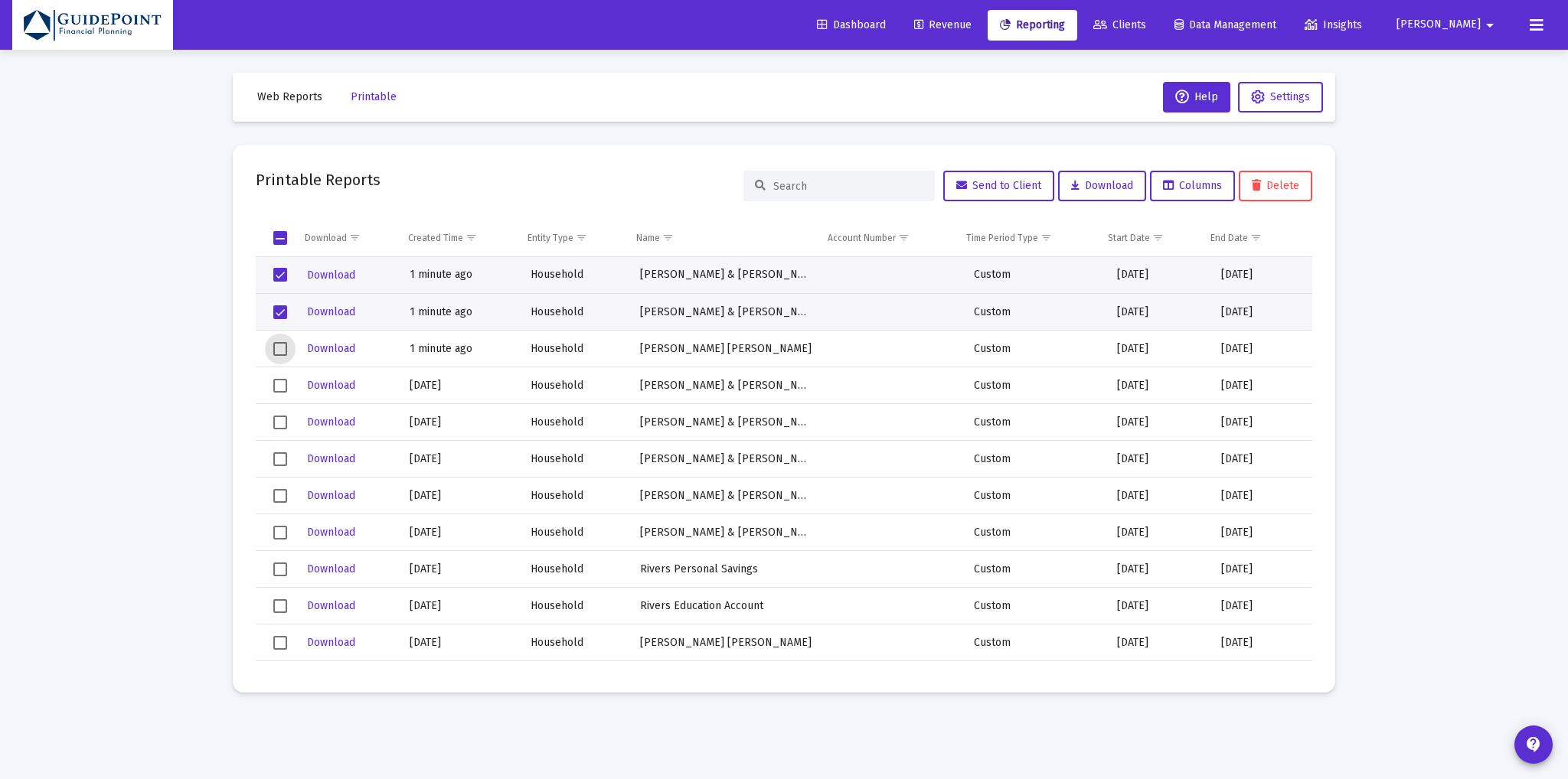
click at [285, 342] on span "Select row" at bounding box center [280, 348] width 14 height 14
click at [1103, 189] on span "Download" at bounding box center [1102, 185] width 62 height 13
